Goal: Find specific page/section: Find specific page/section

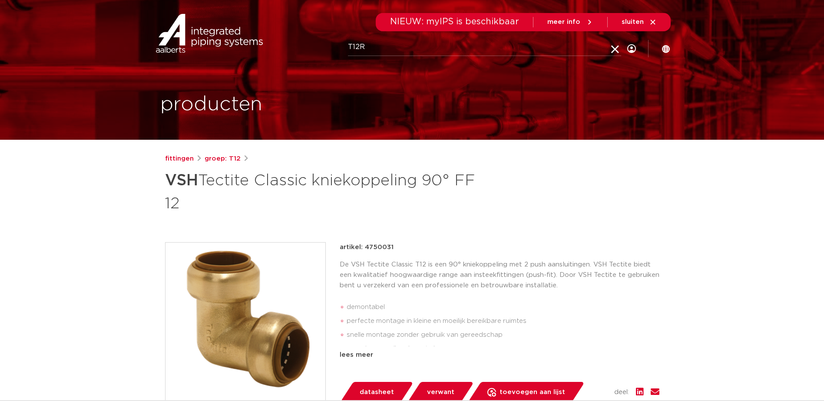
type input "T12R"
click button "Zoeken" at bounding box center [0, 0] width 0 height 0
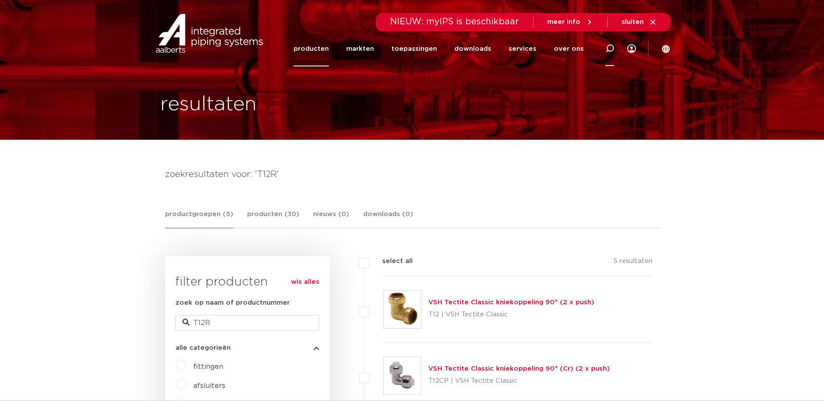
click at [607, 51] on icon at bounding box center [609, 48] width 10 height 10
type input "T12"
click button "Zoeken" at bounding box center [0, 0] width 0 height 0
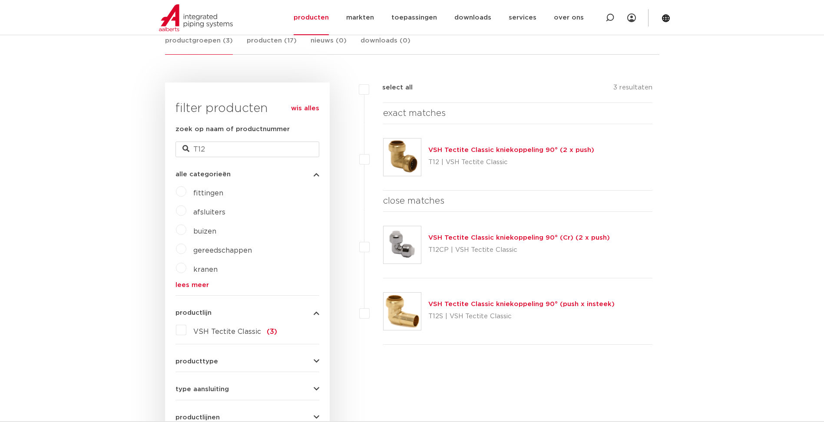
scroll to position [130, 0]
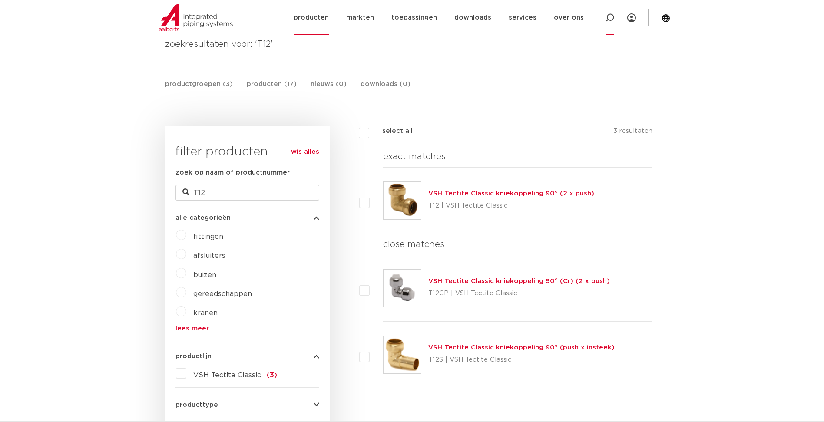
click at [608, 18] on icon at bounding box center [609, 17] width 9 height 9
type input "T1R"
click button "Zoeken" at bounding box center [0, 0] width 0 height 0
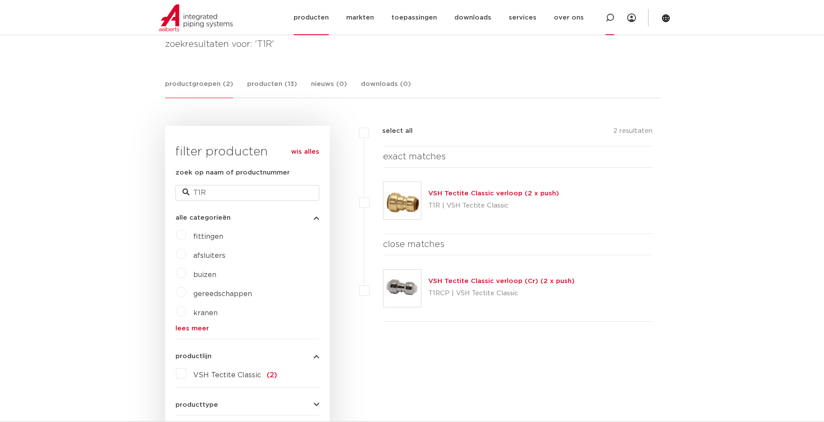
click at [614, 16] on div at bounding box center [609, 17] width 35 height 35
type input "T2R"
click button "Zoeken" at bounding box center [0, 0] width 0 height 0
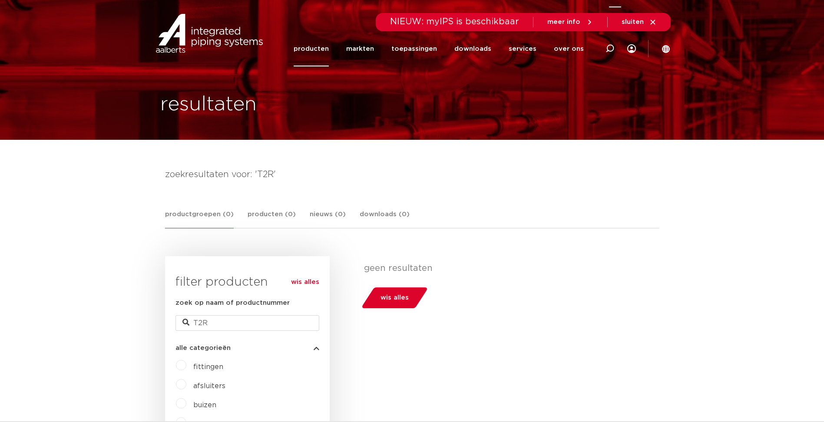
click at [611, 49] on icon at bounding box center [609, 48] width 9 height 9
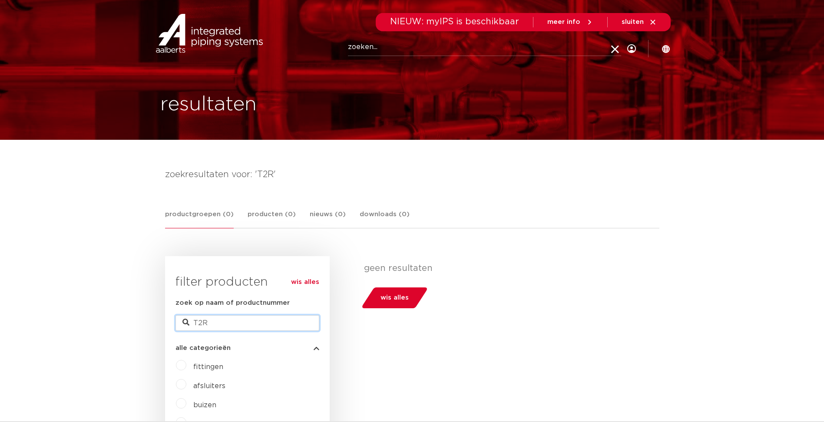
click at [201, 325] on input "T2R" at bounding box center [247, 323] width 144 height 16
click at [199, 322] on input "T2R" at bounding box center [247, 323] width 144 height 16
type input "T3R"
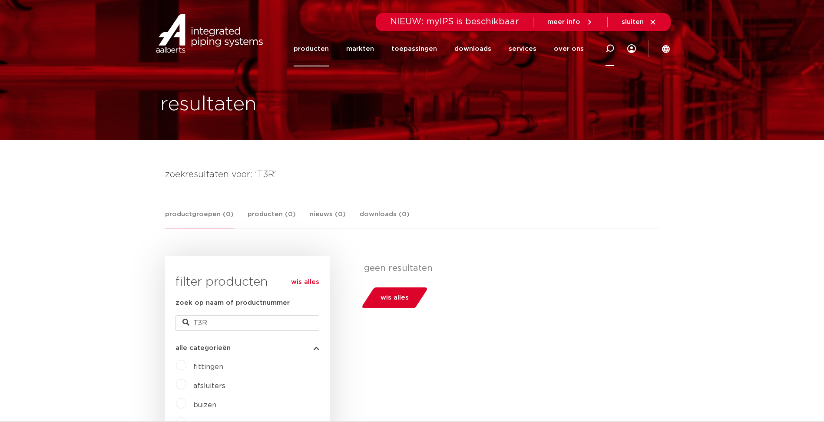
click at [610, 53] on icon at bounding box center [609, 48] width 9 height 9
type input "T12R"
click button "Zoeken" at bounding box center [0, 0] width 0 height 0
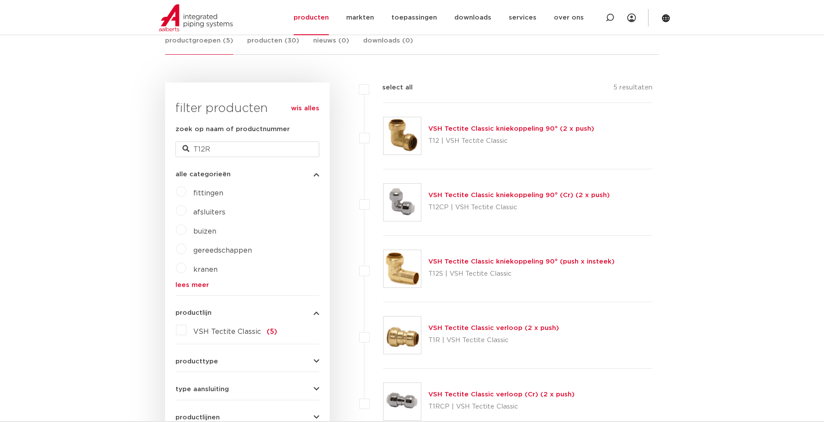
scroll to position [217, 0]
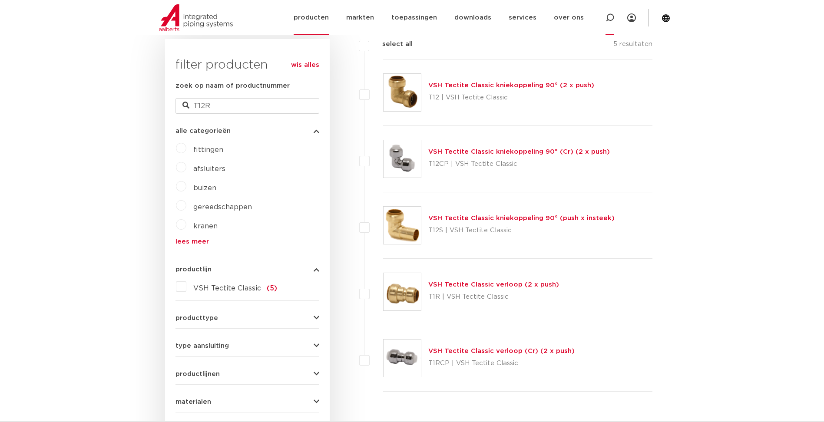
click at [606, 18] on icon at bounding box center [609, 17] width 9 height 9
type input "R"
type input "T25"
click button "Zoeken" at bounding box center [0, 0] width 0 height 0
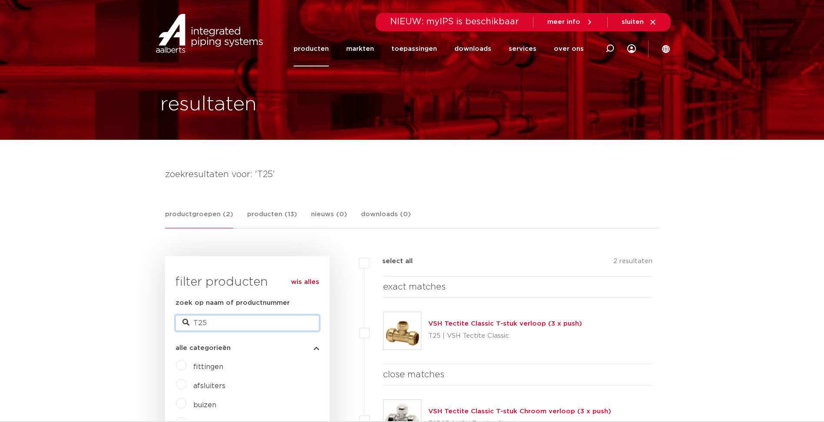
click at [236, 326] on input "T25" at bounding box center [247, 323] width 144 height 16
type input "T25R"
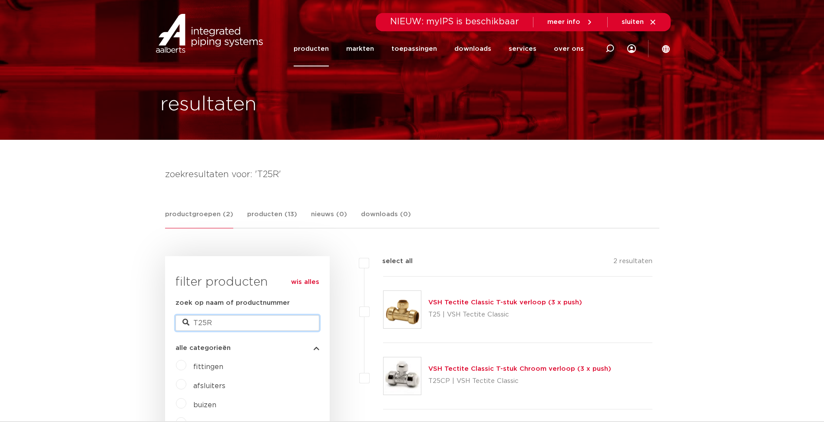
drag, startPoint x: 205, startPoint y: 323, endPoint x: 200, endPoint y: 322, distance: 4.9
click at [200, 322] on input "T25R" at bounding box center [247, 323] width 144 height 16
type input "T30R"
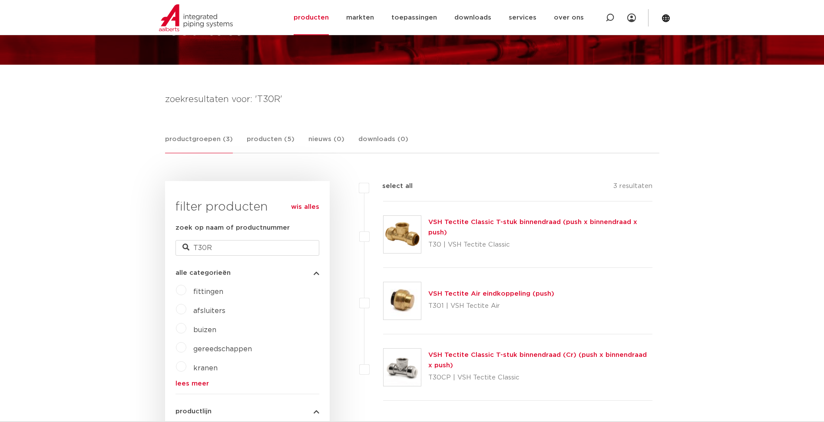
scroll to position [87, 0]
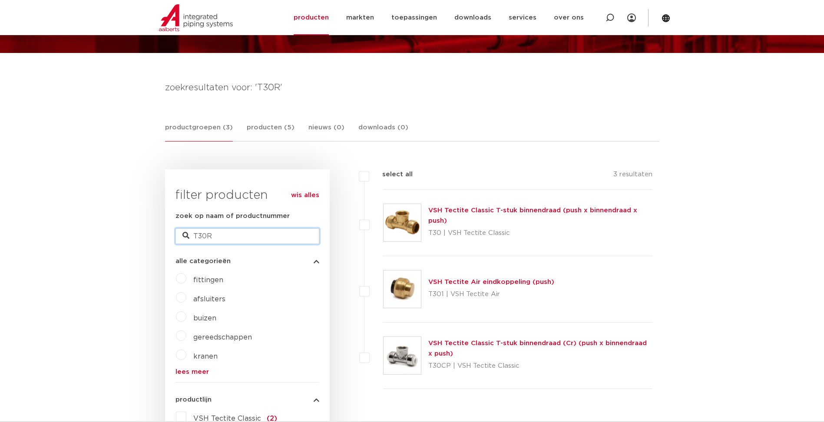
drag, startPoint x: 207, startPoint y: 234, endPoint x: 199, endPoint y: 233, distance: 7.9
click at [199, 233] on input "T30R" at bounding box center [247, 236] width 144 height 16
type input "T14R"
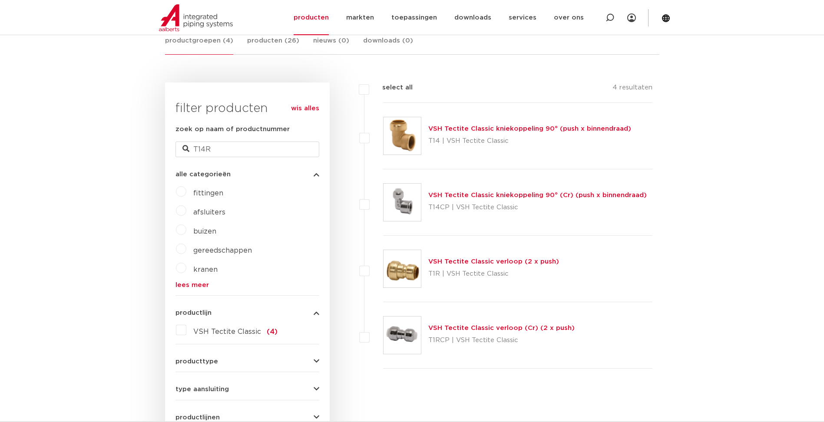
scroll to position [217, 0]
